Goal: Information Seeking & Learning: Learn about a topic

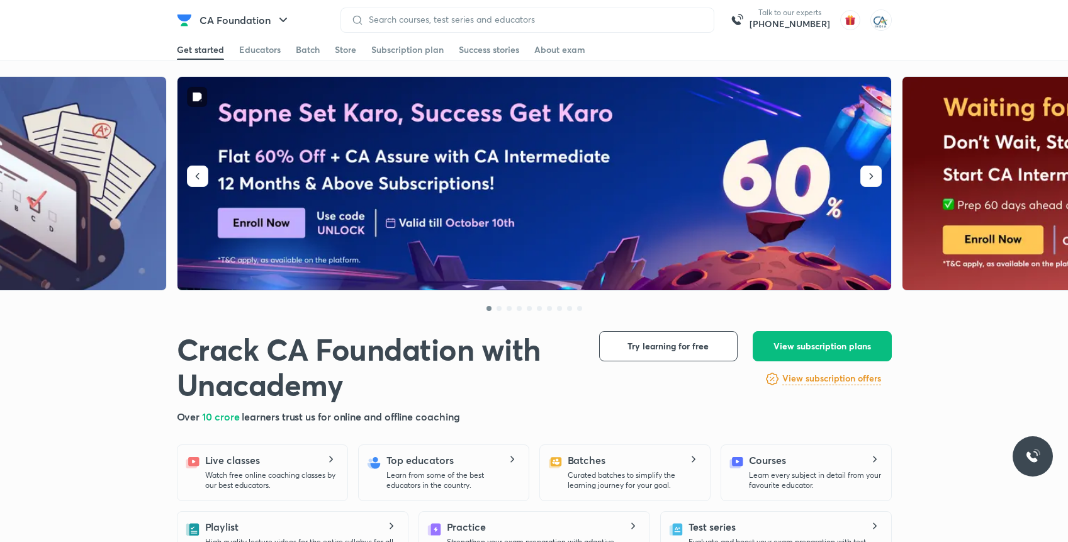
scroll to position [296, 0]
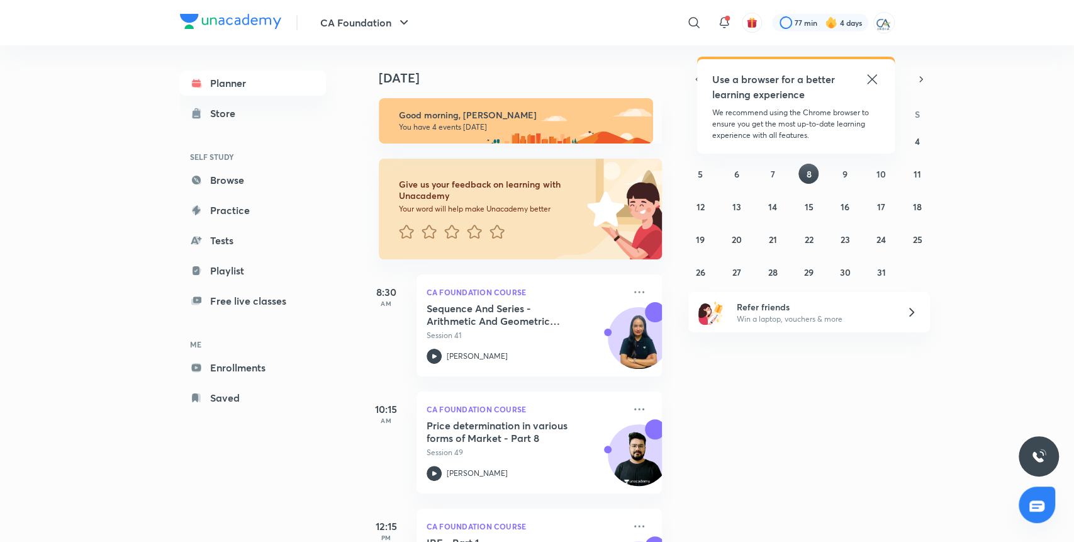
click at [873, 78] on icon at bounding box center [871, 78] width 9 height 9
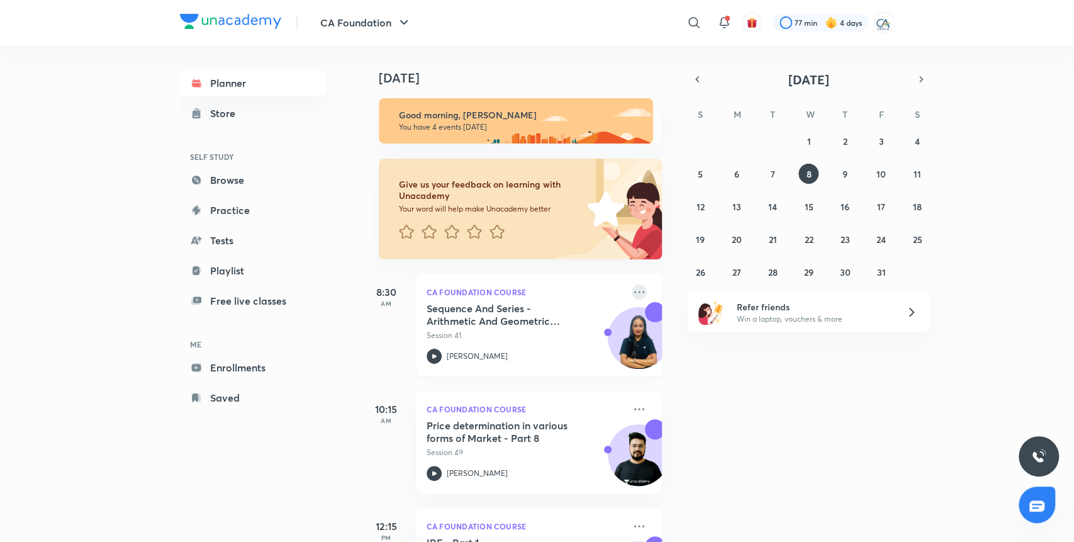
click at [632, 290] on icon at bounding box center [639, 292] width 15 height 15
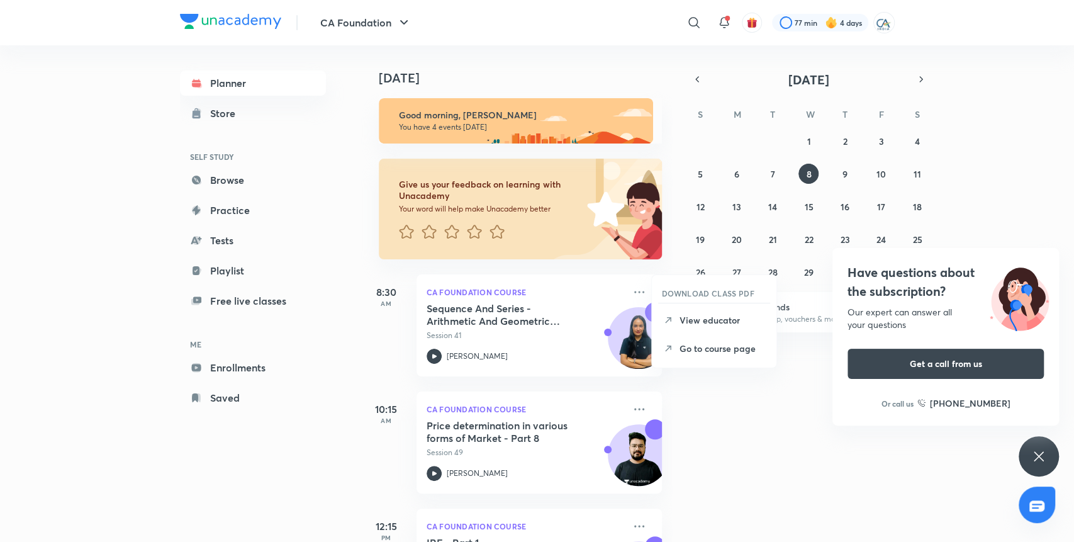
click at [757, 524] on div "[DATE] Good morning, Hafiz Md You have 4 events [DATE] Give us your feedback on…" at bounding box center [716, 293] width 711 height 497
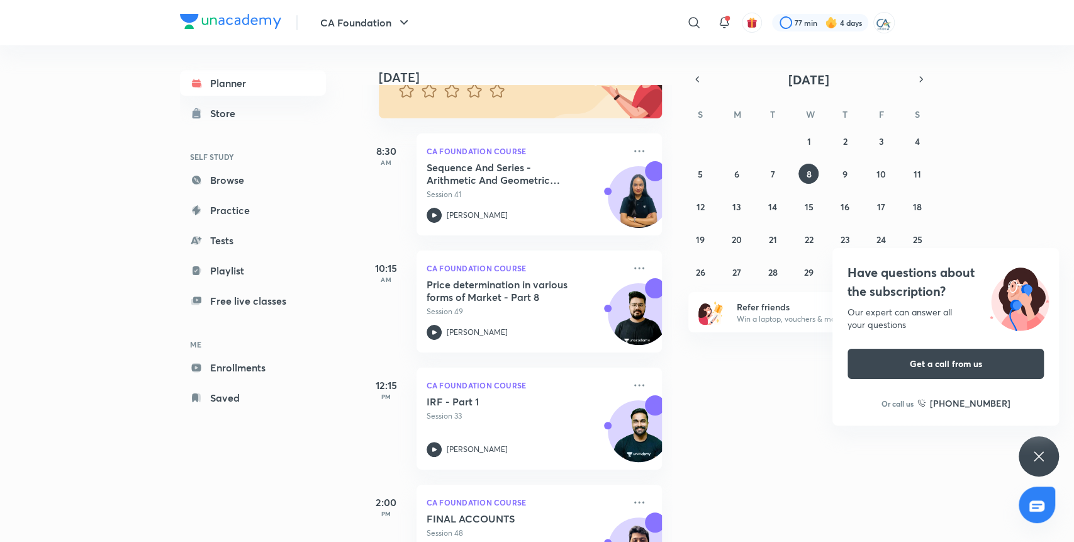
scroll to position [159, 0]
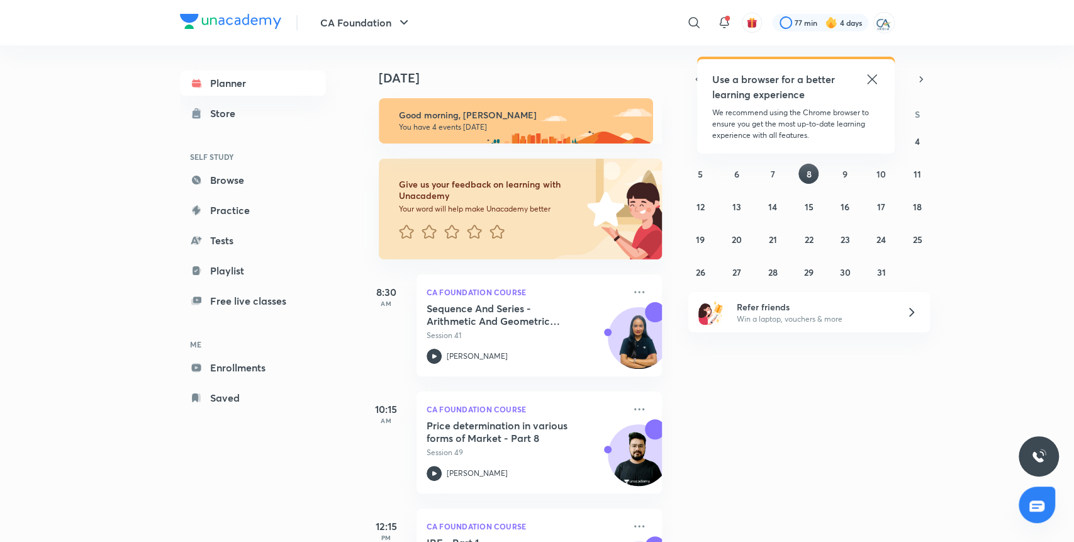
click at [876, 80] on icon at bounding box center [872, 79] width 15 height 15
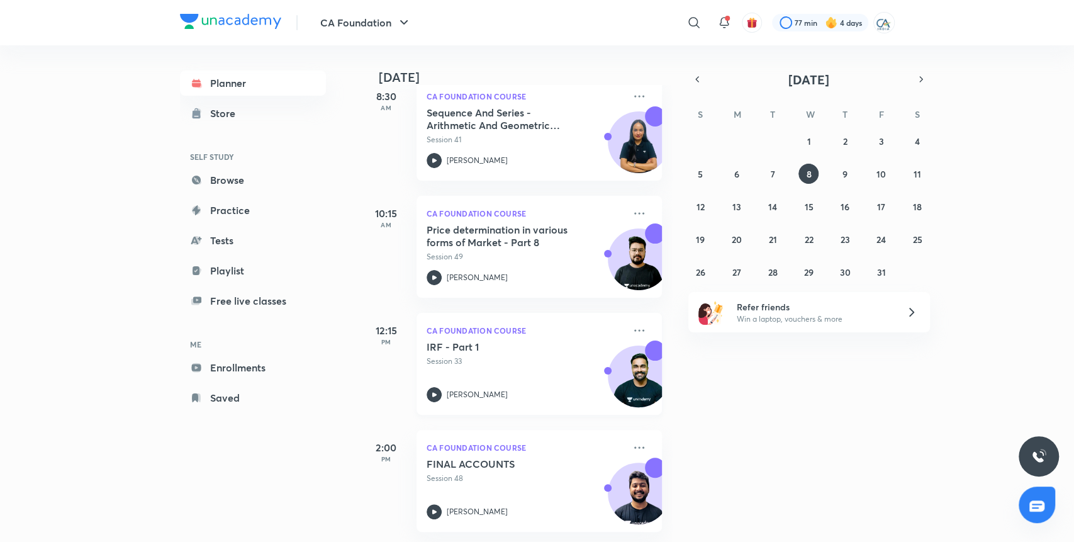
scroll to position [208, 0]
click at [632, 323] on icon at bounding box center [639, 330] width 15 height 15
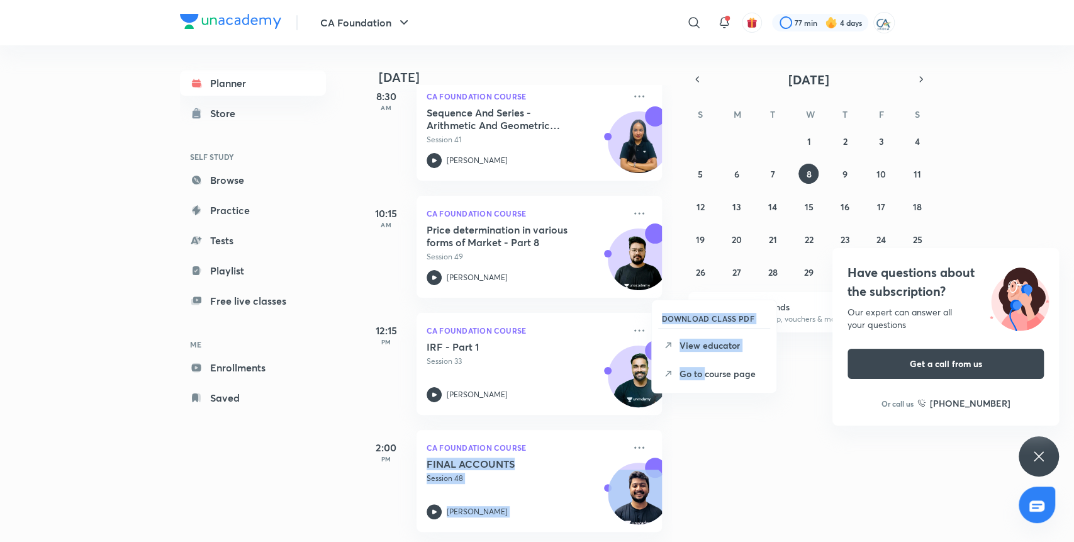
drag, startPoint x: 704, startPoint y: 374, endPoint x: 736, endPoint y: 448, distance: 80.7
click at [736, 448] on div "[DATE] [DATE] Good morning, Hafiz Md You have 4 events [DATE] Give us your feed…" at bounding box center [628, 293] width 534 height 497
click at [733, 433] on div "[DATE] Good morning, Hafiz Md You have 4 events [DATE] Give us your feedback on…" at bounding box center [716, 293] width 711 height 497
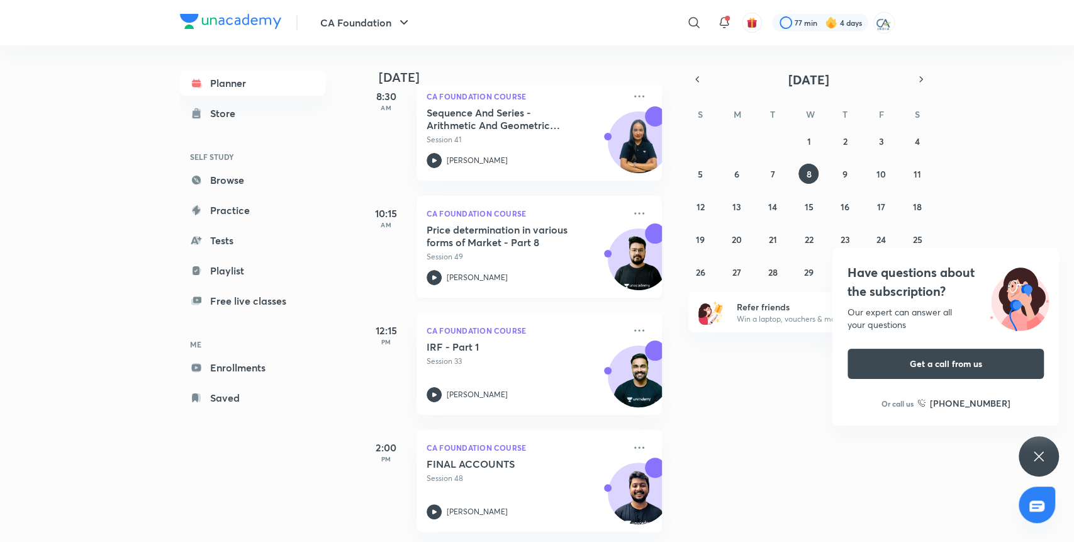
scroll to position [125, 0]
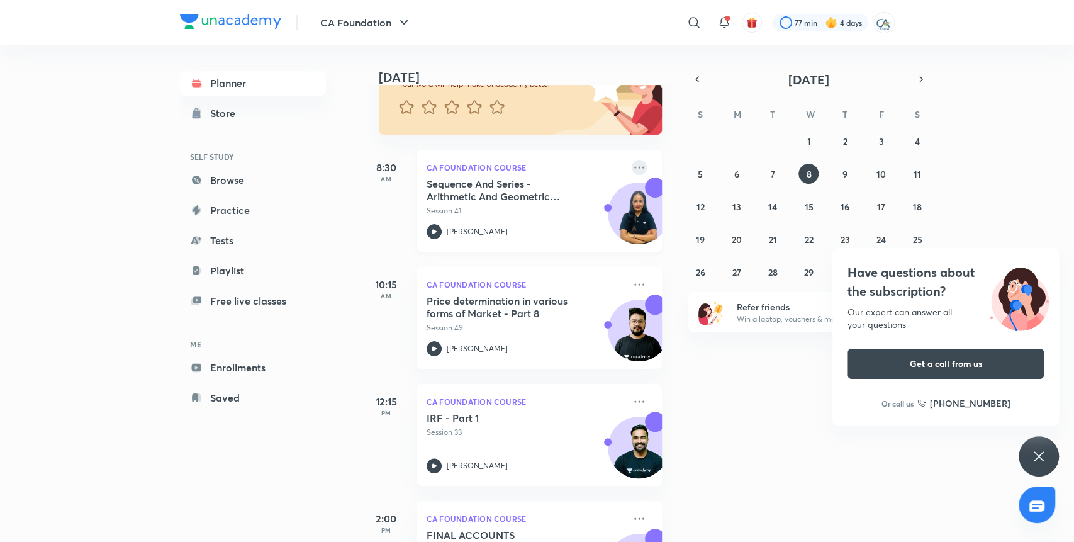
click at [632, 169] on icon at bounding box center [639, 167] width 15 height 15
click at [672, 222] on icon at bounding box center [668, 223] width 13 height 13
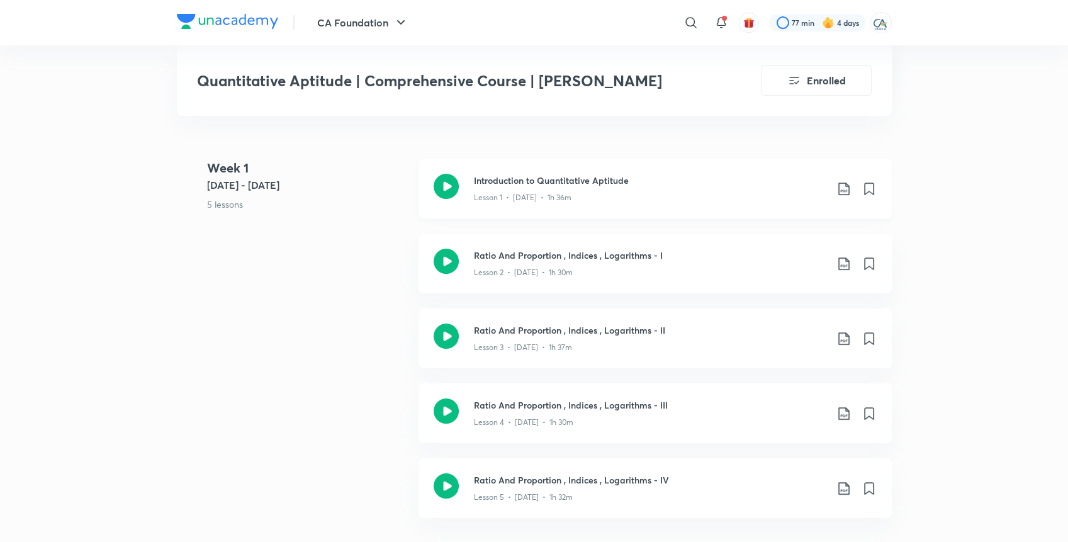
scroll to position [671, 0]
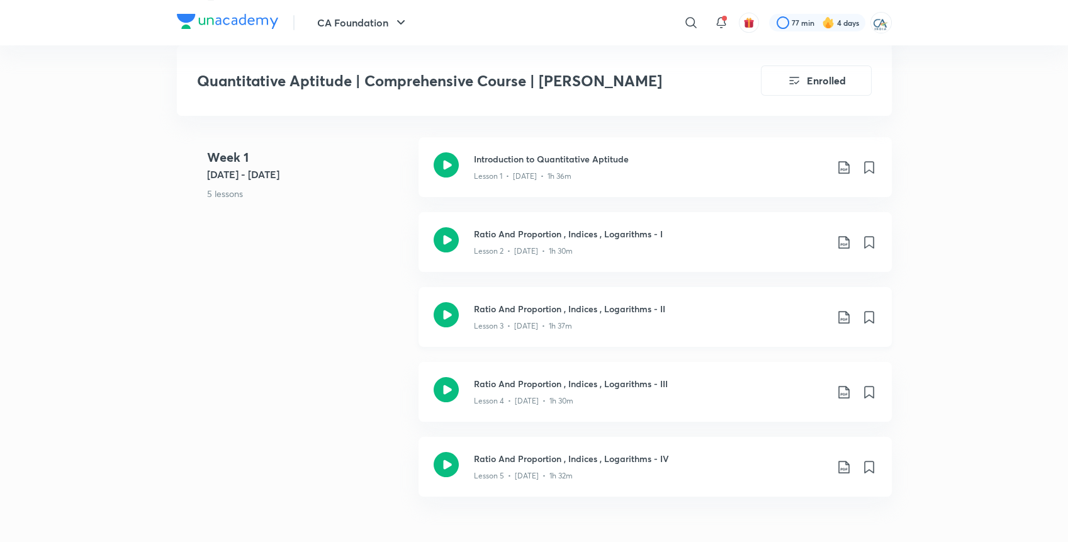
click at [578, 322] on div "Lesson 3 • [DATE] • 1h 37m" at bounding box center [650, 323] width 352 height 16
